Goal: Information Seeking & Learning: Find specific fact

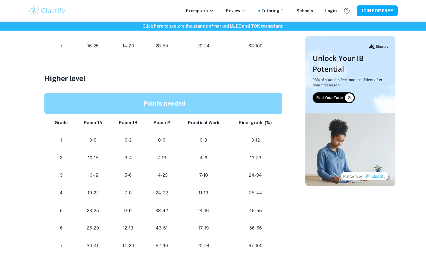
scroll to position [483, 0]
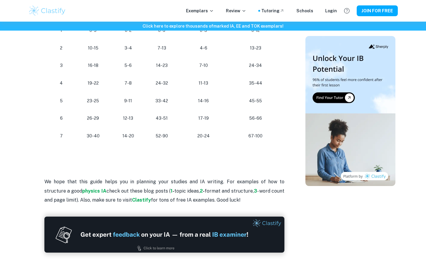
scroll to position [532, 0]
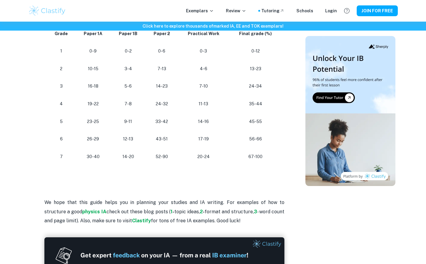
scroll to position [539, 0]
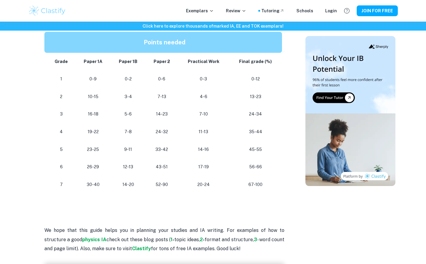
click at [266, 130] on p "35-44" at bounding box center [255, 132] width 43 height 8
